Goal: Information Seeking & Learning: Learn about a topic

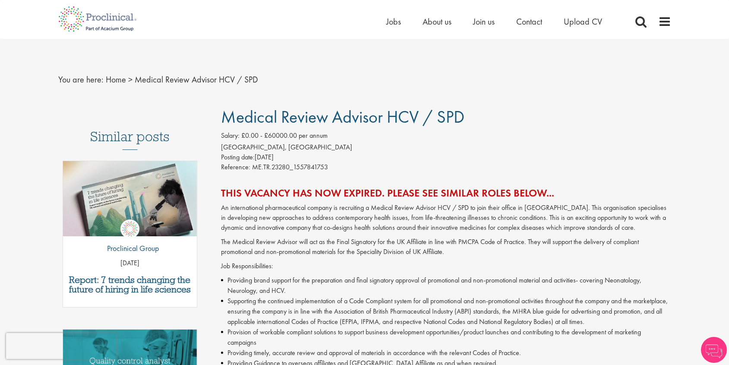
drag, startPoint x: 304, startPoint y: 161, endPoint x: 276, endPoint y: 153, distance: 29.1
click at [276, 153] on div "Posting date: 14 May 2019" at bounding box center [446, 157] width 450 height 10
click at [262, 157] on div "Posting date: 14 May 2019" at bounding box center [446, 157] width 450 height 10
drag, startPoint x: 343, startPoint y: 140, endPoint x: 256, endPoint y: 135, distance: 86.5
click at [256, 135] on div "Salary: £0.00 - £60000.00 per annum" at bounding box center [446, 137] width 450 height 12
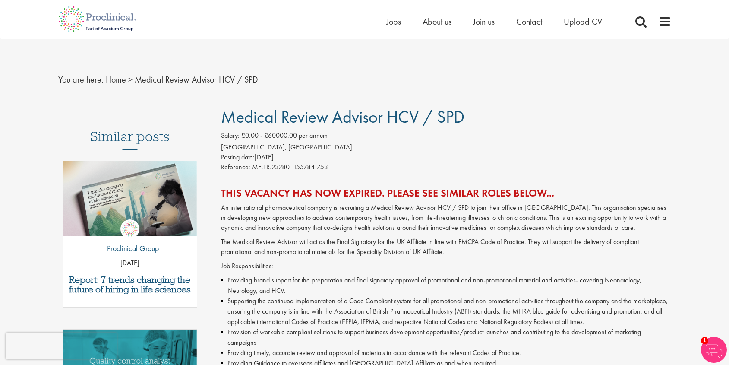
click at [402, 152] on div "Posting date: 14 May 2019" at bounding box center [446, 157] width 450 height 10
drag, startPoint x: 507, startPoint y: 119, endPoint x: 372, endPoint y: 117, distance: 135.1
click at [372, 117] on h1 "Medical Review Advisor HCV / SPD" at bounding box center [446, 116] width 450 height 19
click at [380, 207] on p "An international pharmaceutical company is recruiting a Medical Review Advisor …" at bounding box center [446, 218] width 450 height 30
drag, startPoint x: 302, startPoint y: 134, endPoint x: 249, endPoint y: 134, distance: 53.1
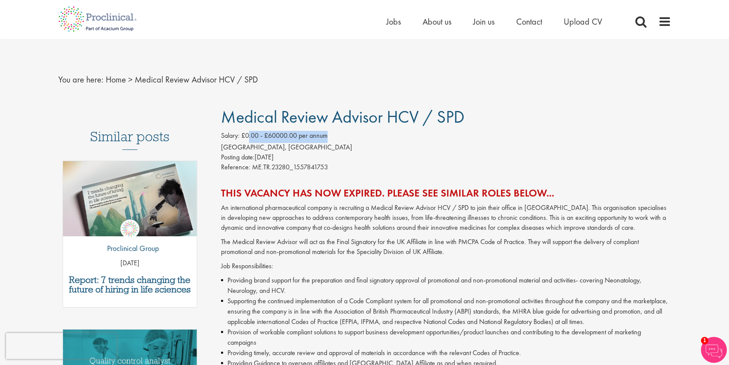
click at [249, 134] on div "Salary: £0.00 - £60000.00 per annum" at bounding box center [446, 137] width 450 height 12
click at [422, 164] on div "Reference: ME.TR.23280_1557841753" at bounding box center [446, 168] width 450 height 12
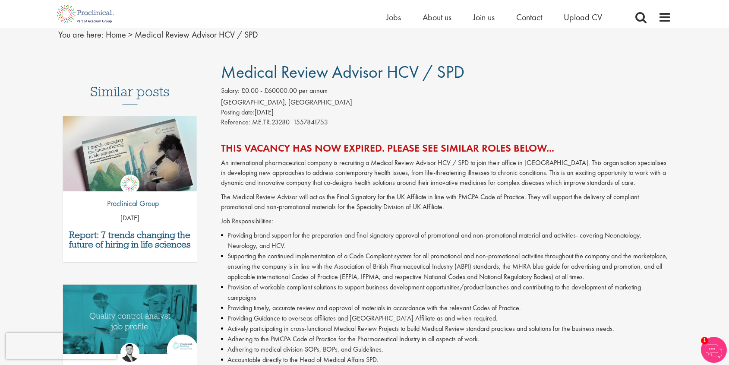
scroll to position [86, 0]
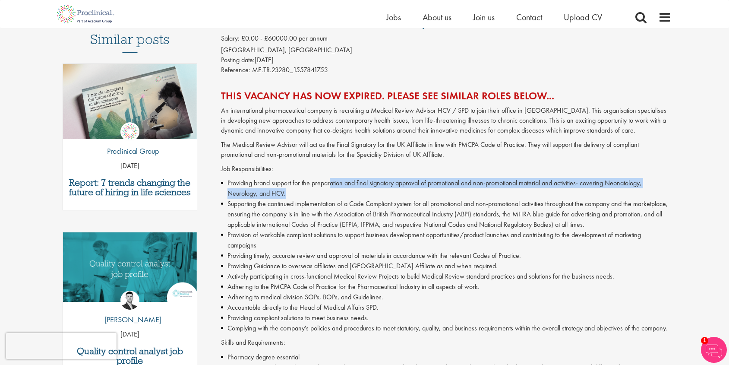
drag, startPoint x: 331, startPoint y: 185, endPoint x: 400, endPoint y: 189, distance: 68.7
click at [400, 189] on li "Providing brand support for the preparation and final signatory approval of pro…" at bounding box center [446, 188] width 450 height 21
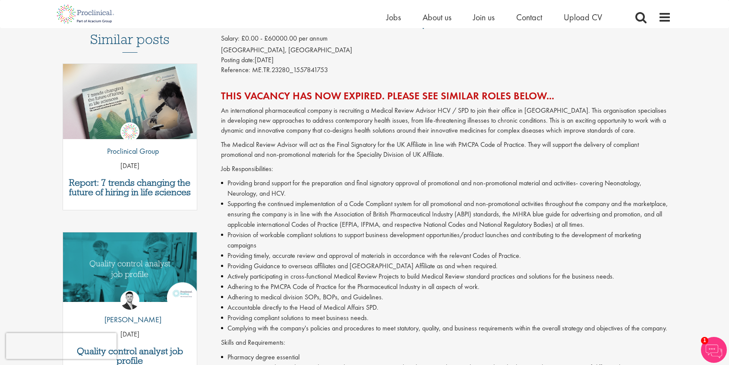
click at [394, 214] on li "Supporting the continued implementation of a Code Compliant system for all prom…" at bounding box center [446, 214] width 450 height 31
click at [421, 187] on li "Providing brand support for the preparation and final signatory approval of pro…" at bounding box center [446, 188] width 450 height 21
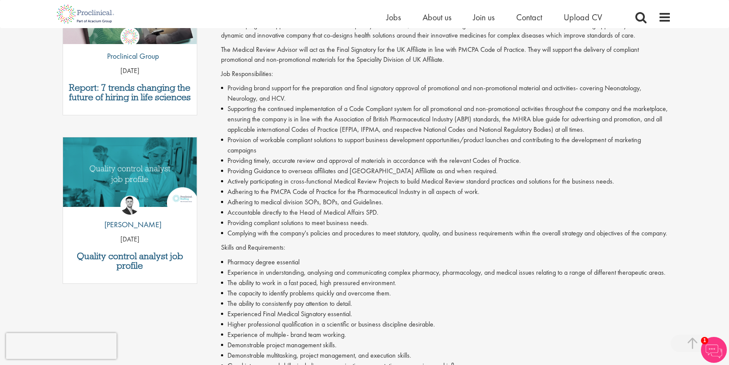
scroll to position [216, 0]
